Goal: Browse casually: Explore the website without a specific task or goal

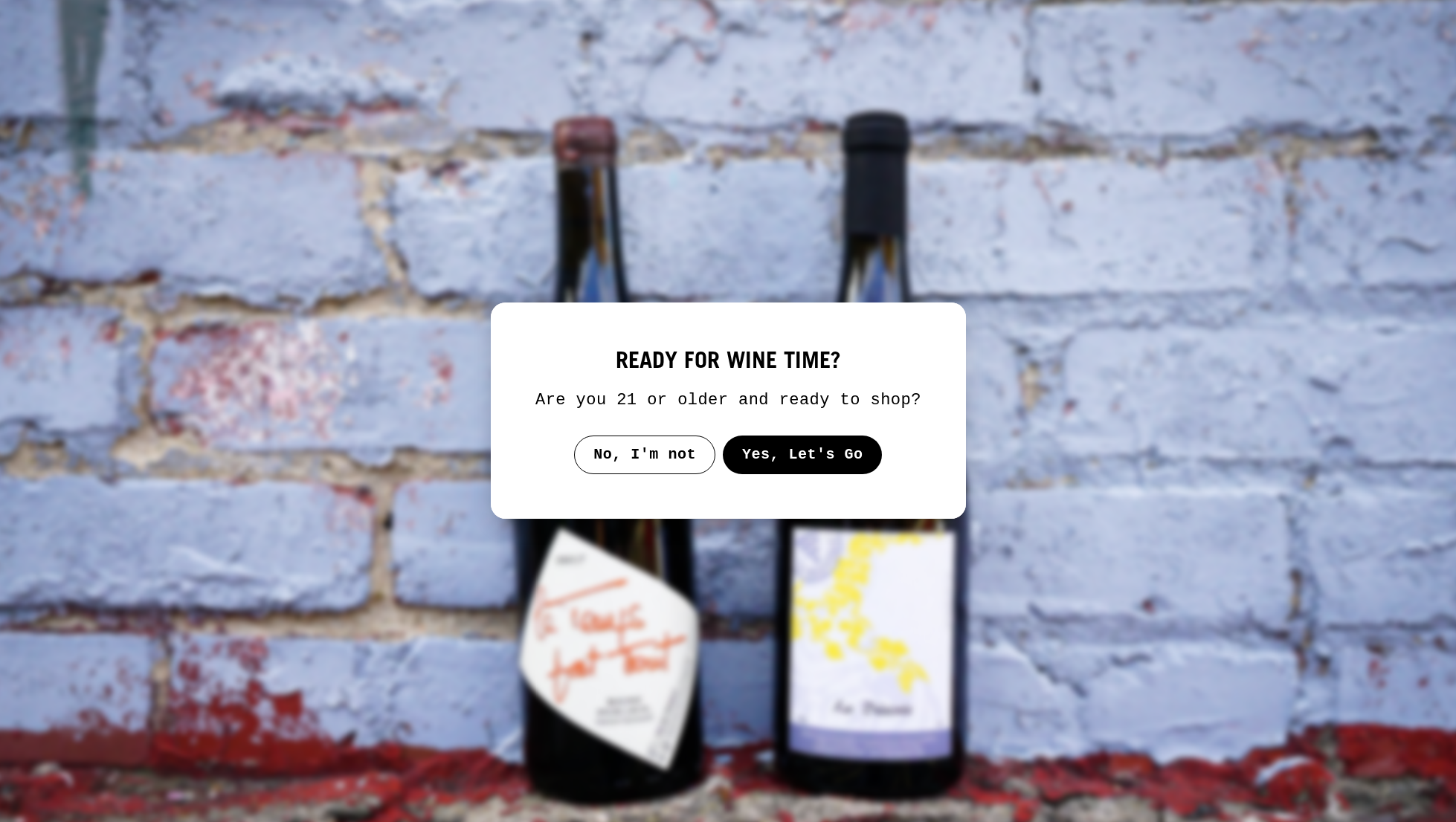
select select "******"
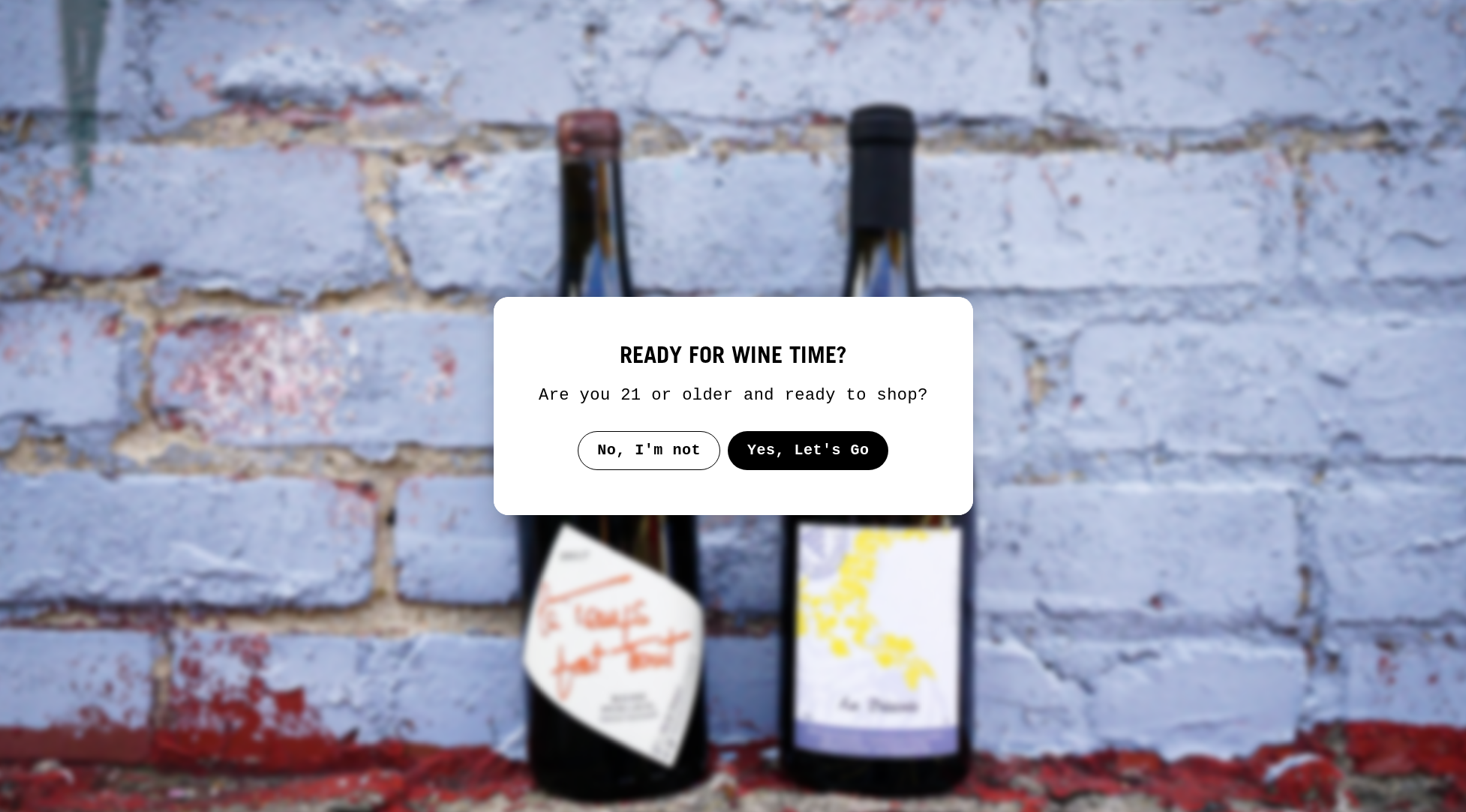
scroll to position [70726, 0]
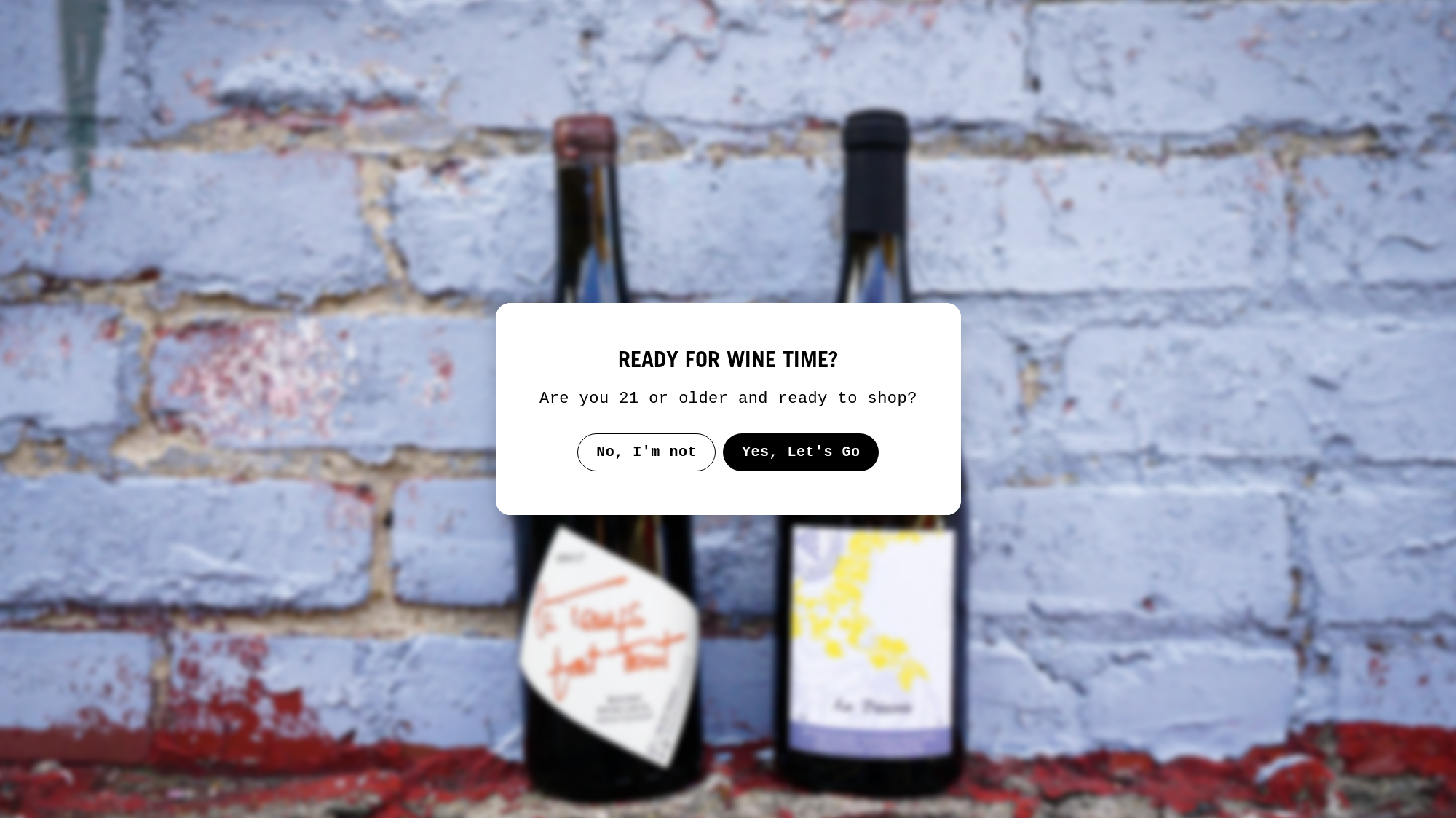
scroll to position [70286, 0]
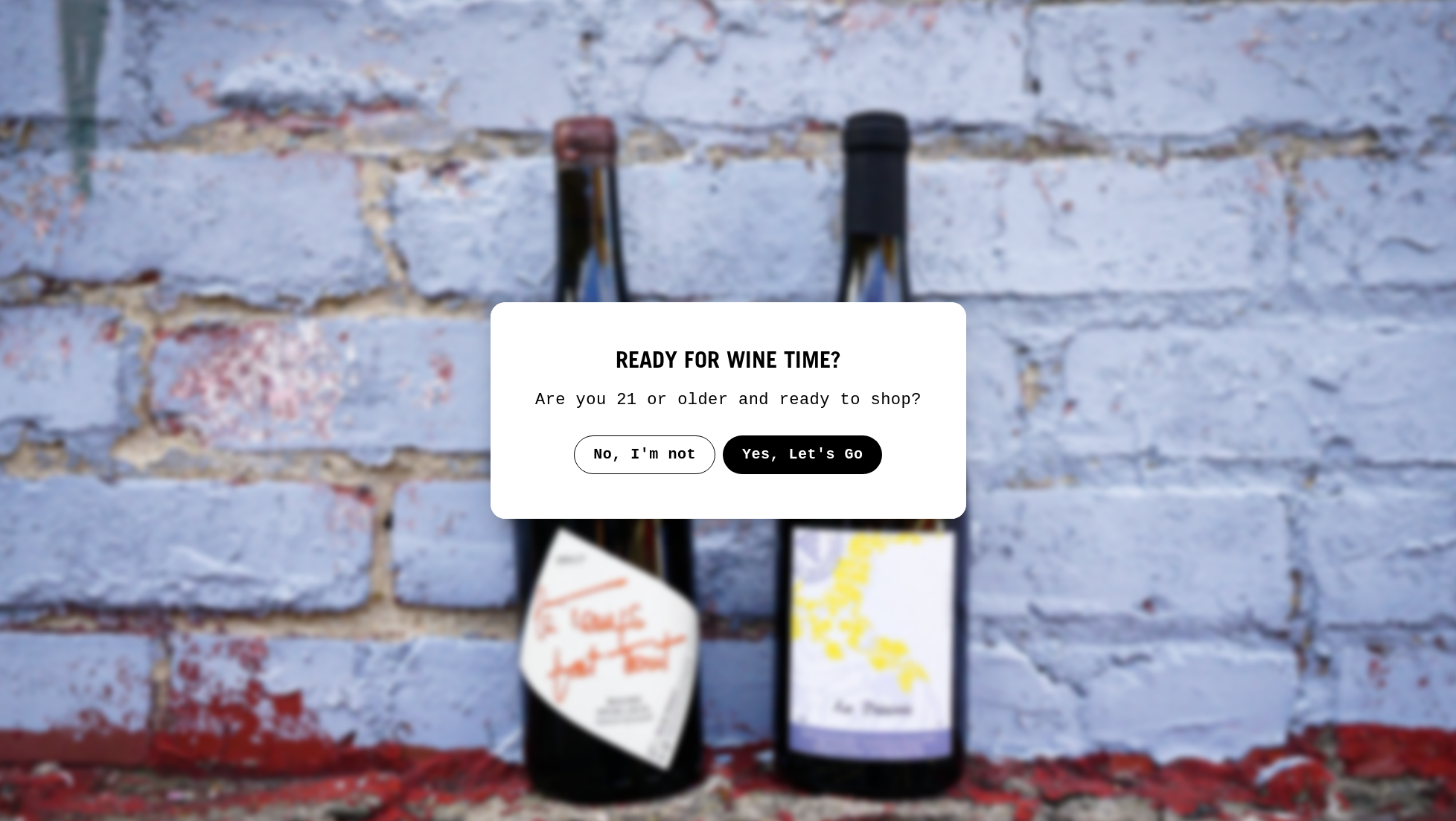
scroll to position [70277, 0]
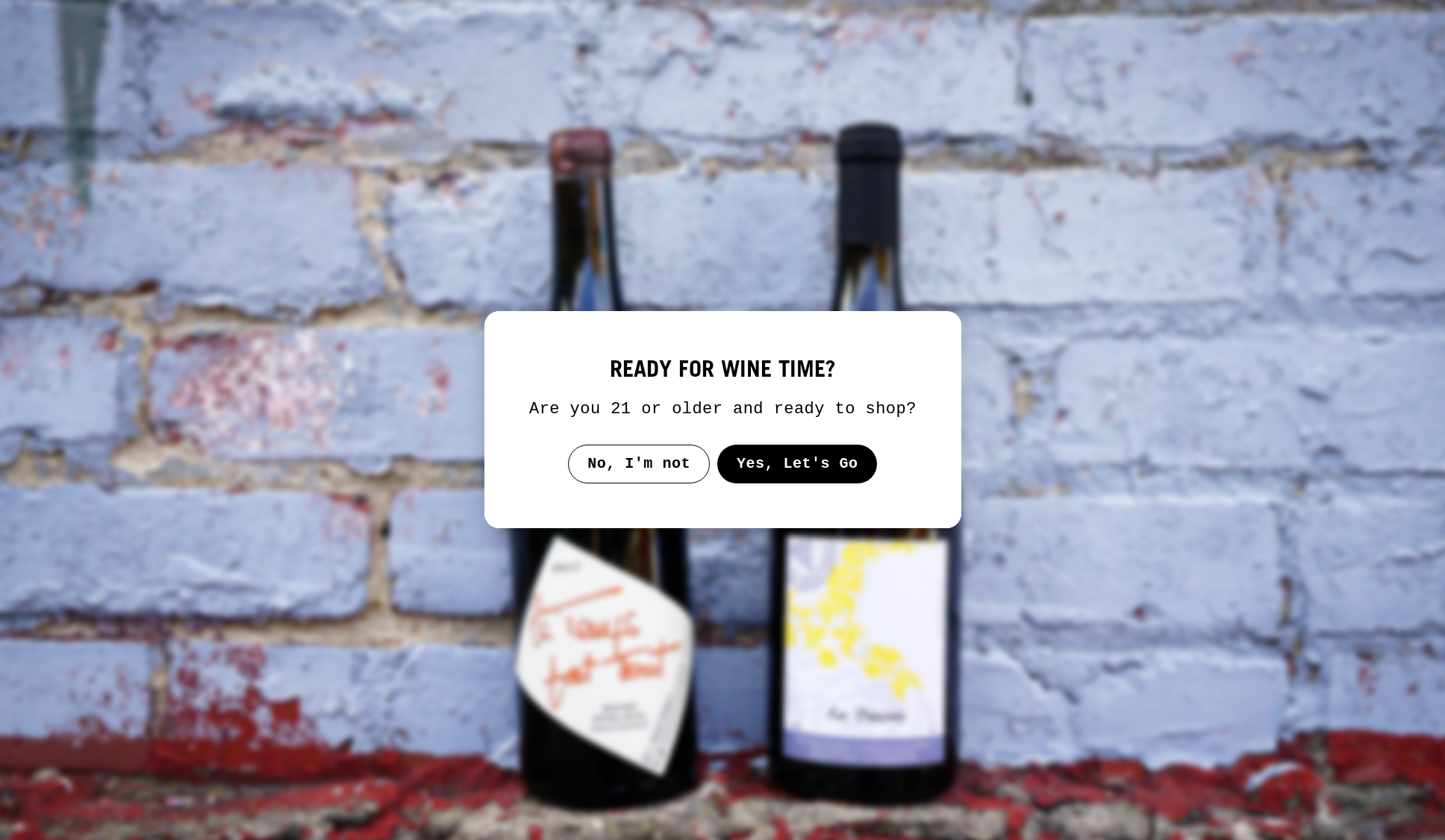
scroll to position [69706, 0]
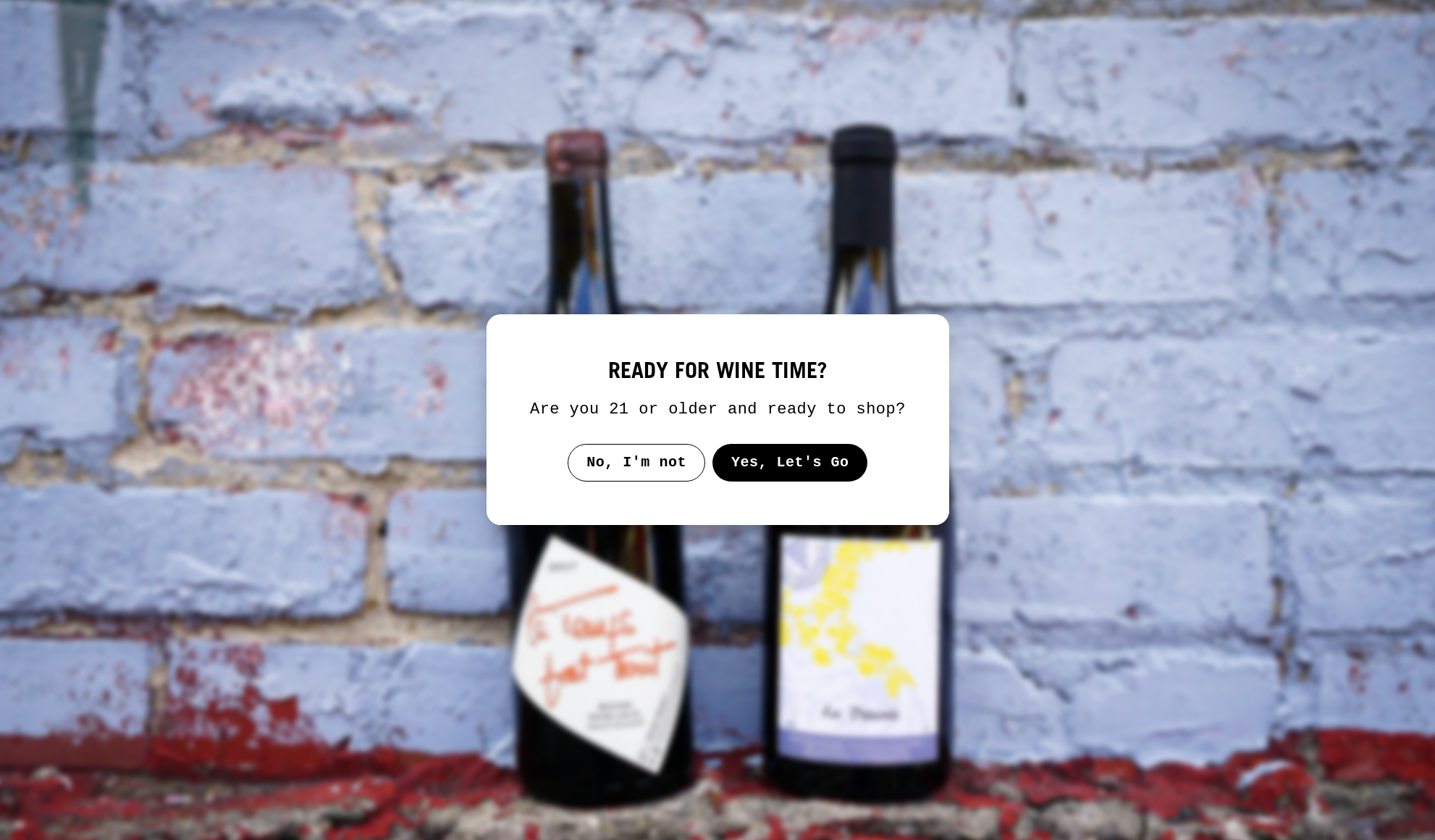
scroll to position [69250, 0]
